Goal: Information Seeking & Learning: Learn about a topic

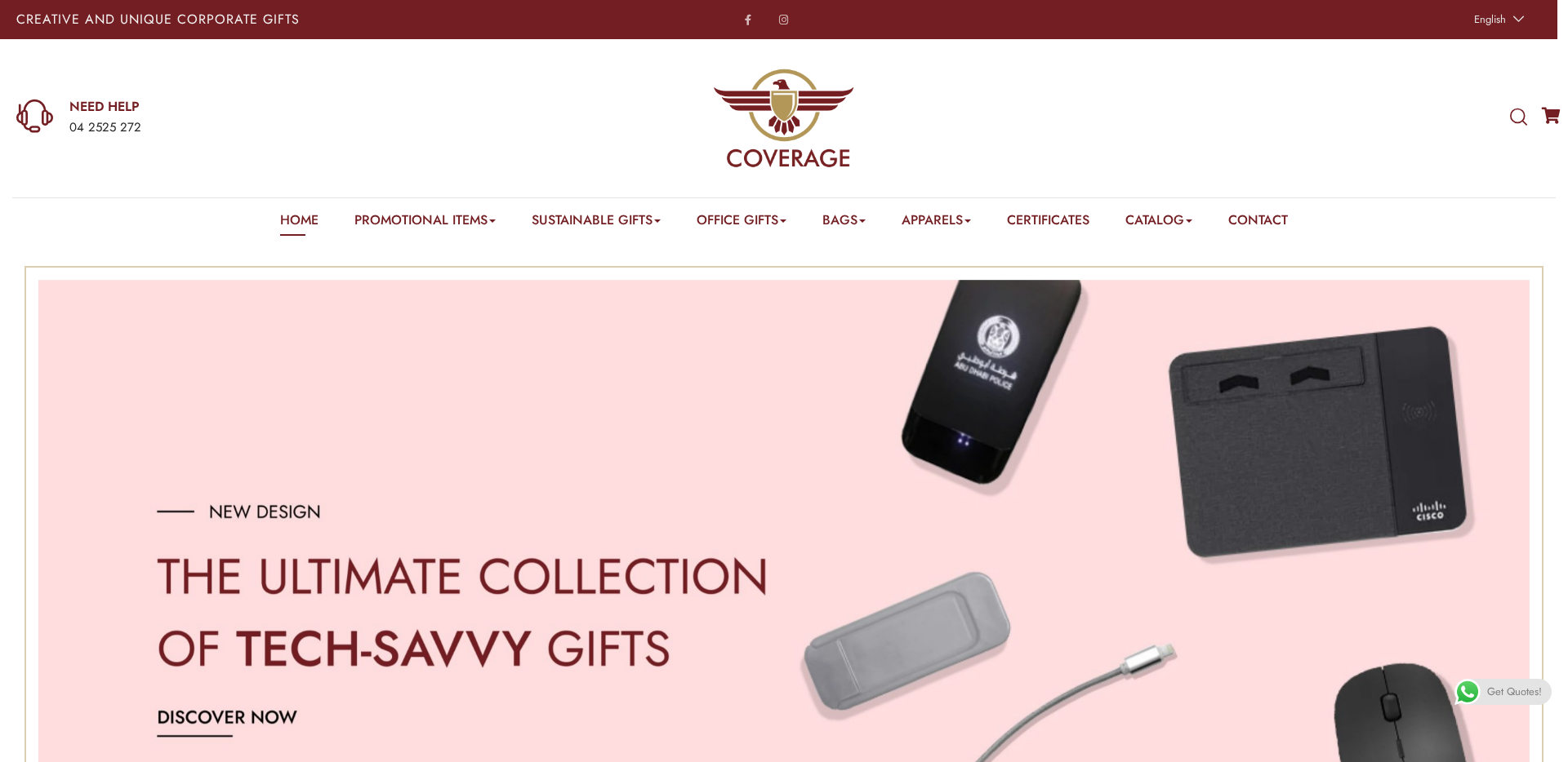
click at [389, 244] on link "Cufflinks" at bounding box center [400, 244] width 41 height 0
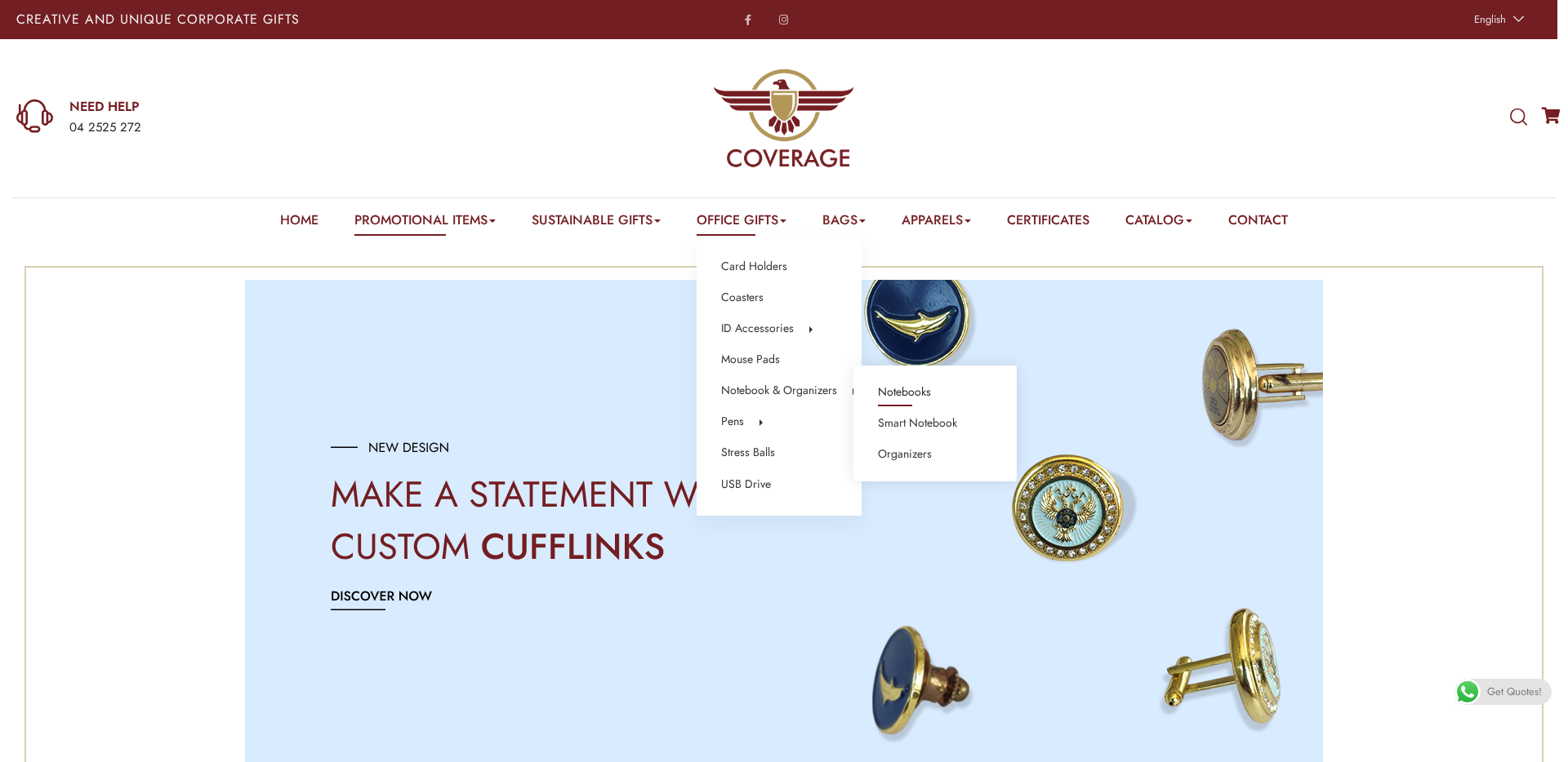
click at [922, 390] on link "Notebooks" at bounding box center [905, 392] width 53 height 21
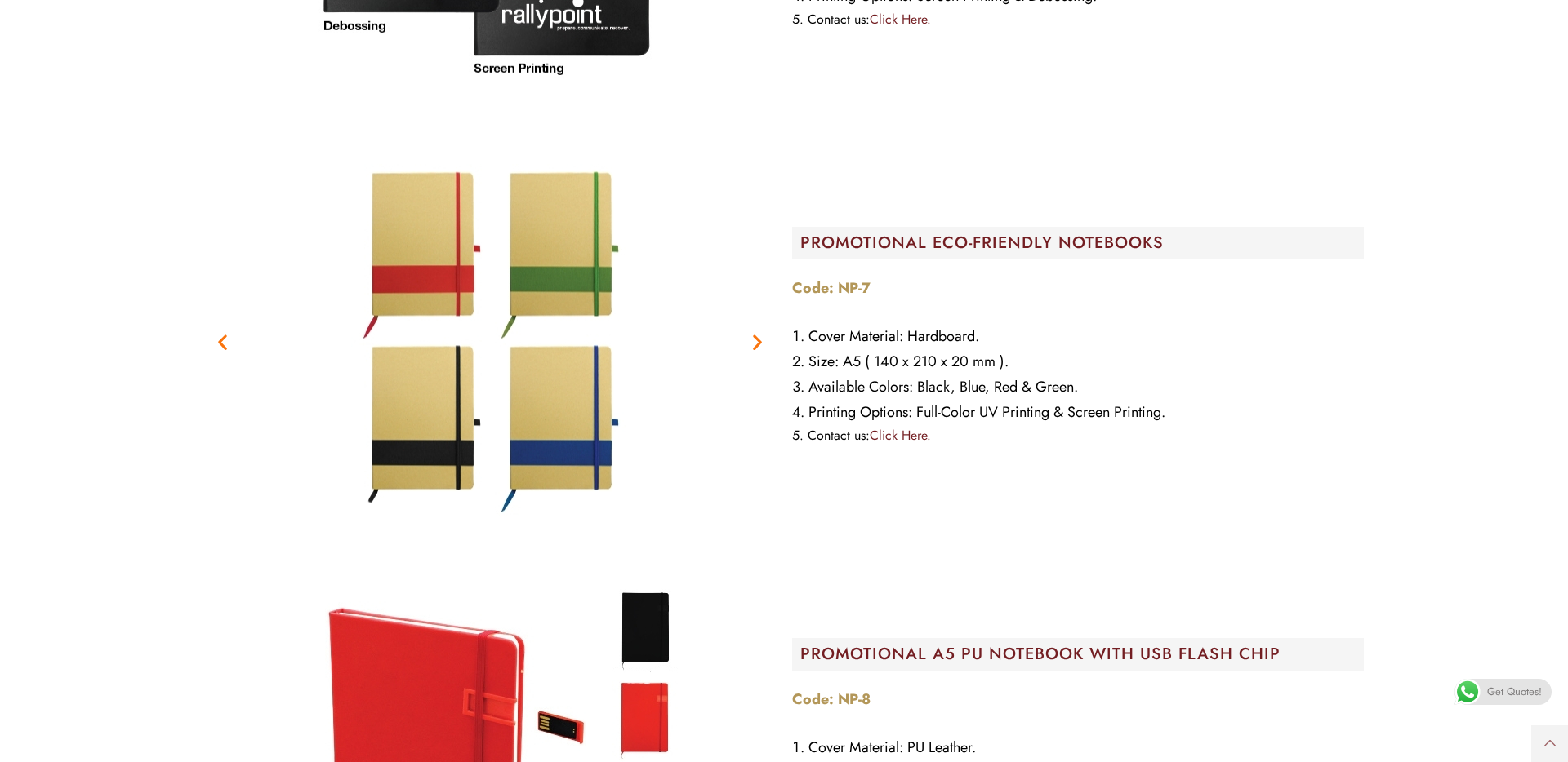
scroll to position [17808, 0]
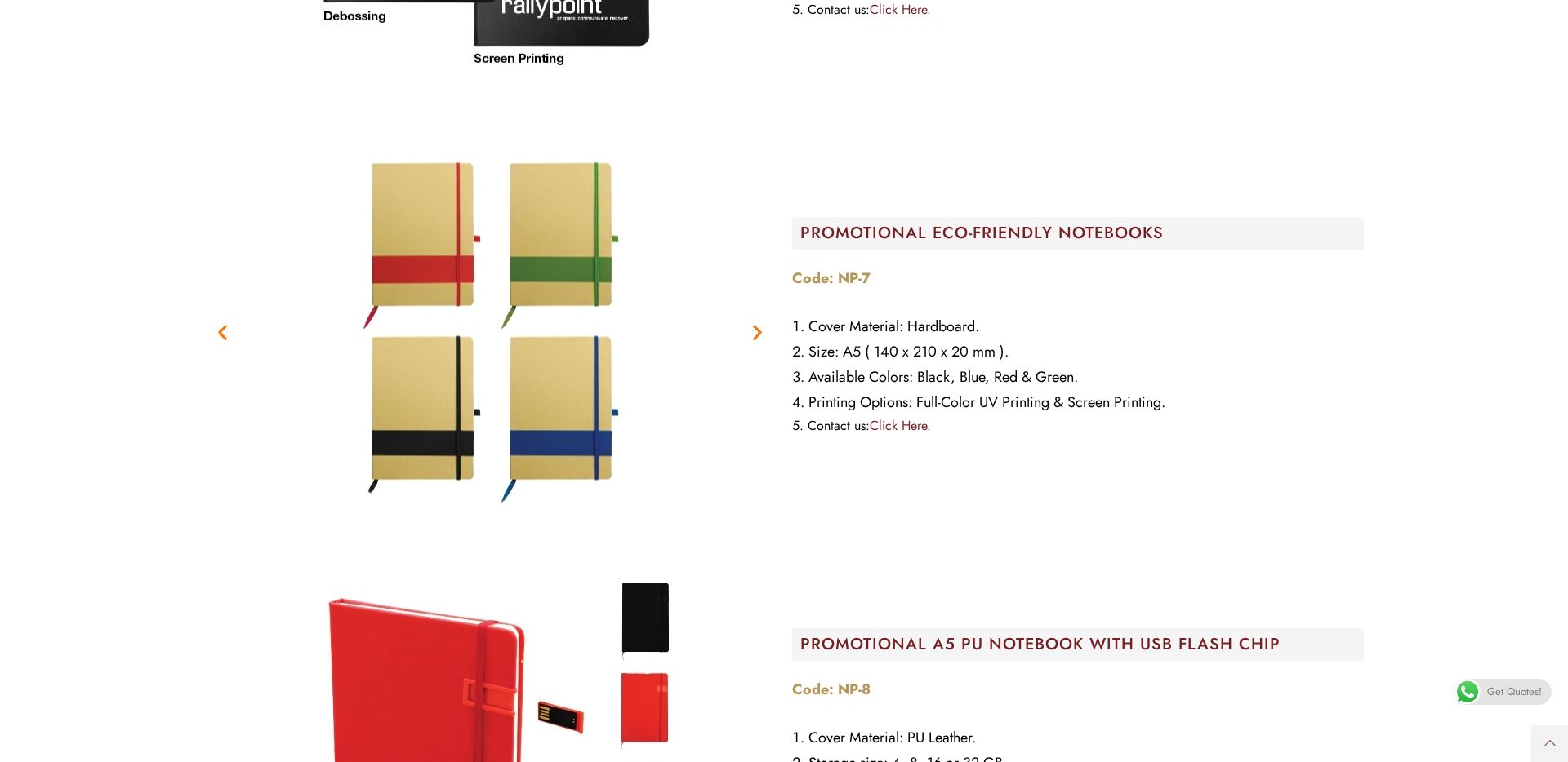
click at [755, 333] on icon "Next slide" at bounding box center [757, 331] width 20 height 20
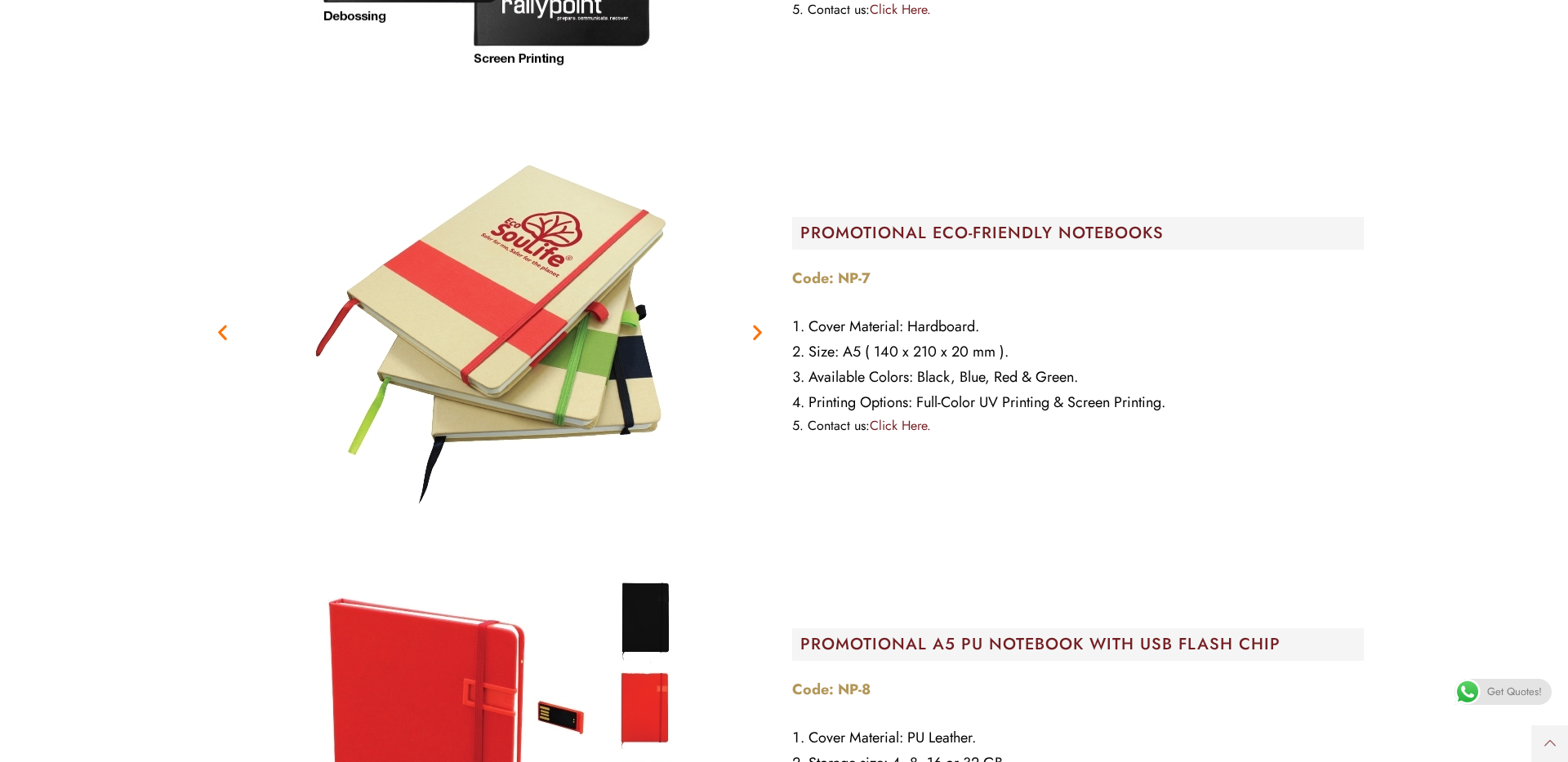
click at [755, 333] on icon "Next slide" at bounding box center [757, 331] width 20 height 20
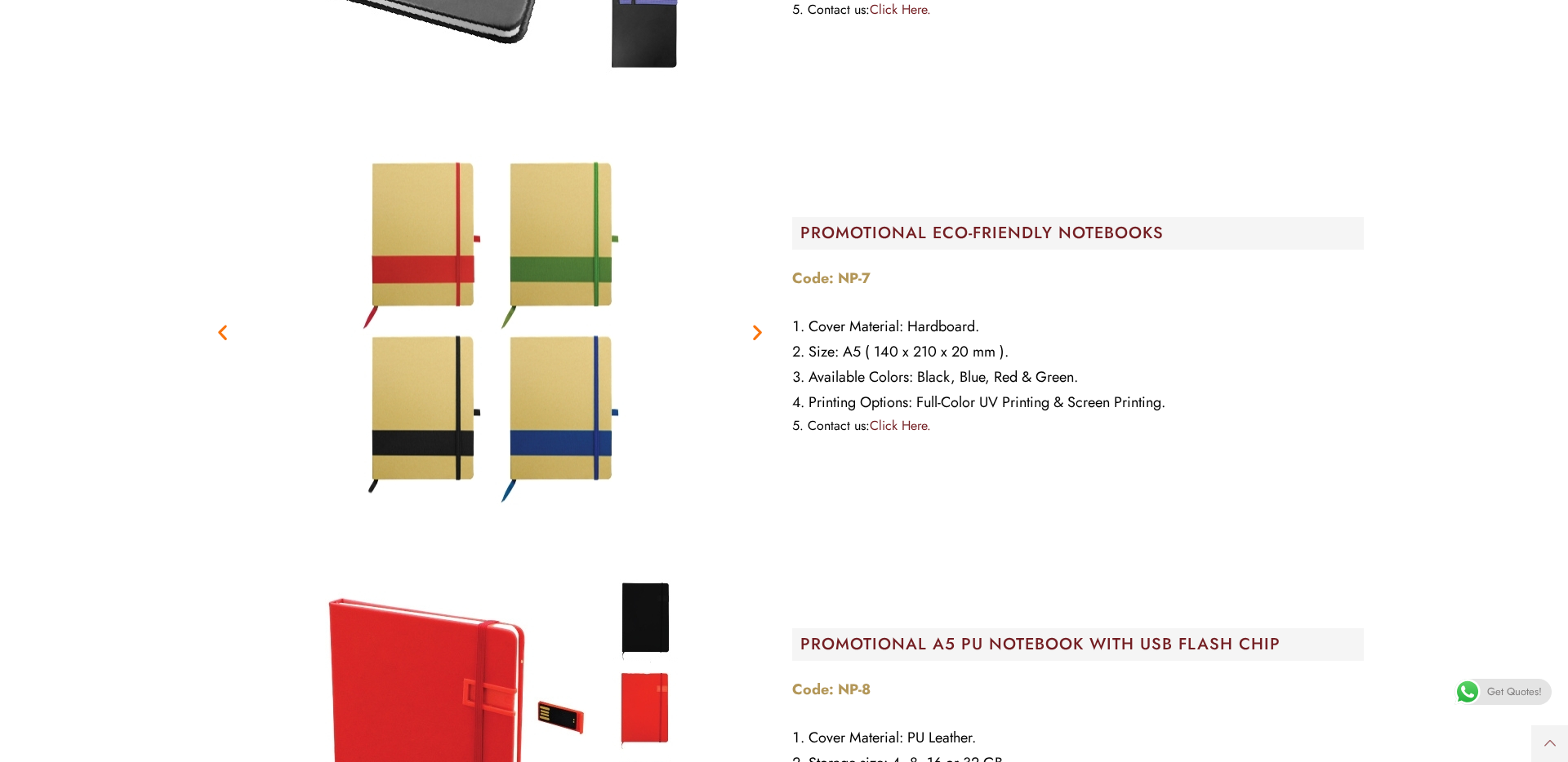
click at [755, 333] on icon "Next slide" at bounding box center [757, 331] width 20 height 20
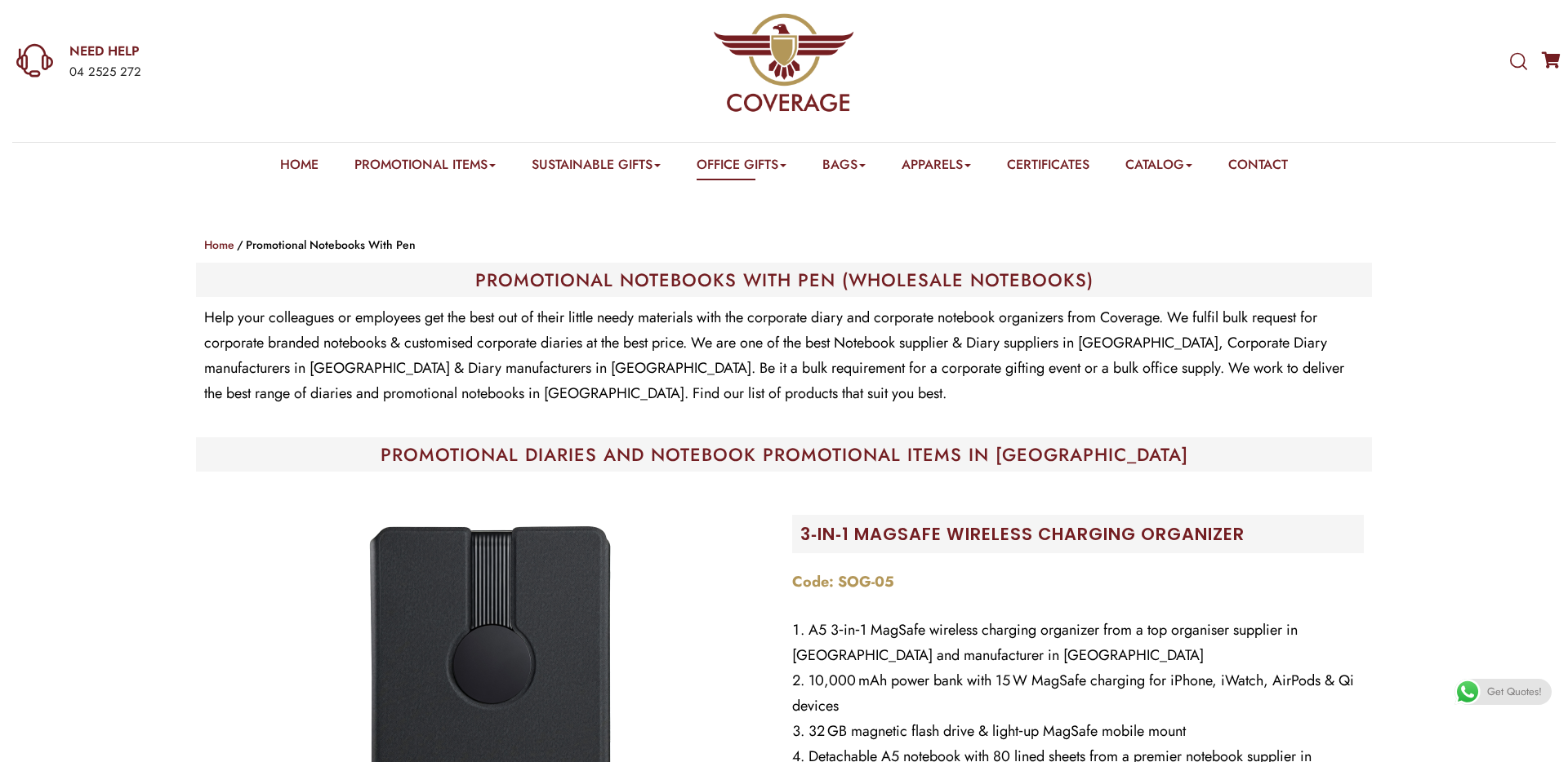
scroll to position [0, 0]
